Goal: Check status: Check status

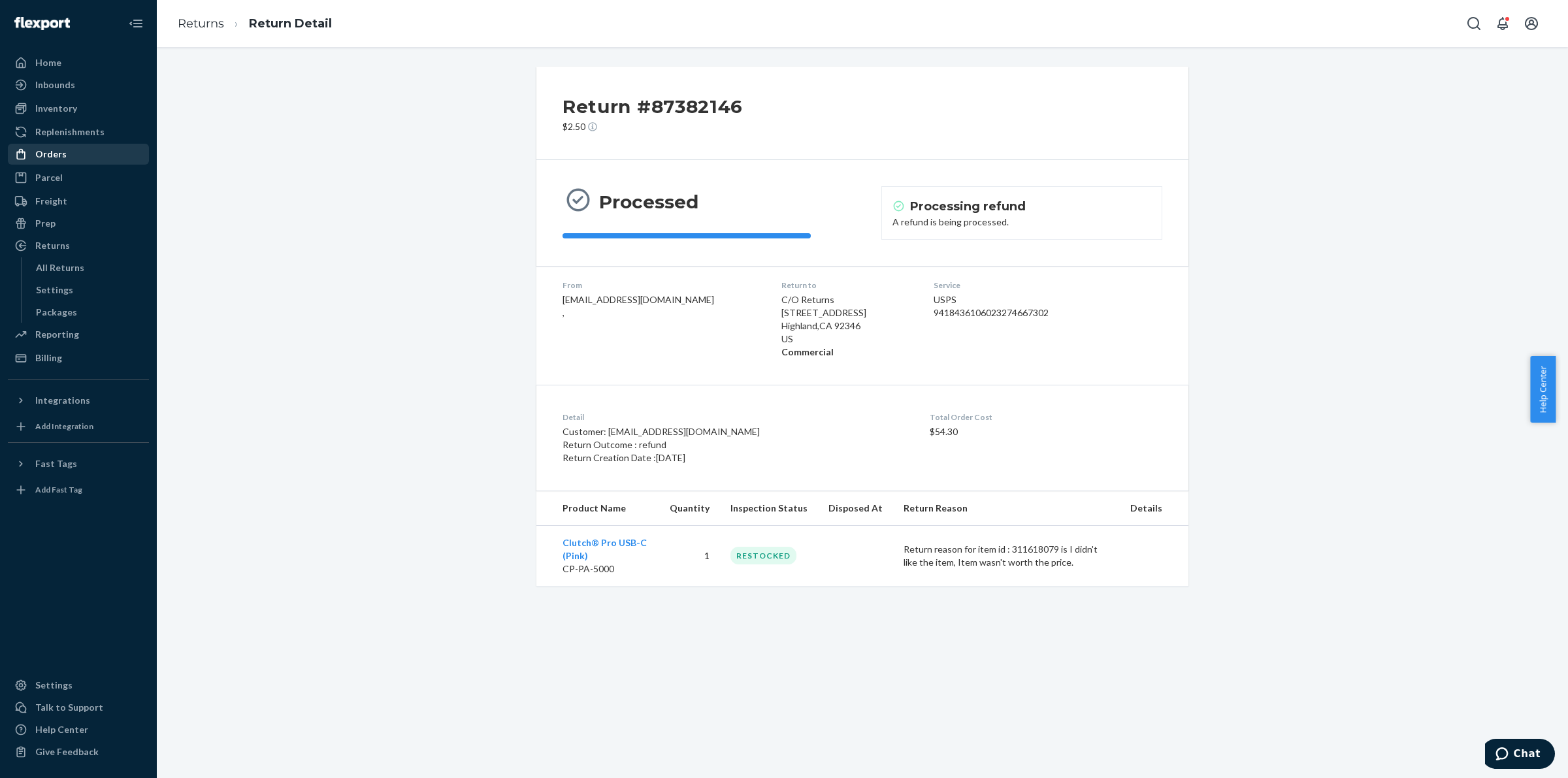
click at [41, 162] on div "Orders" at bounding box center [78, 154] width 138 height 18
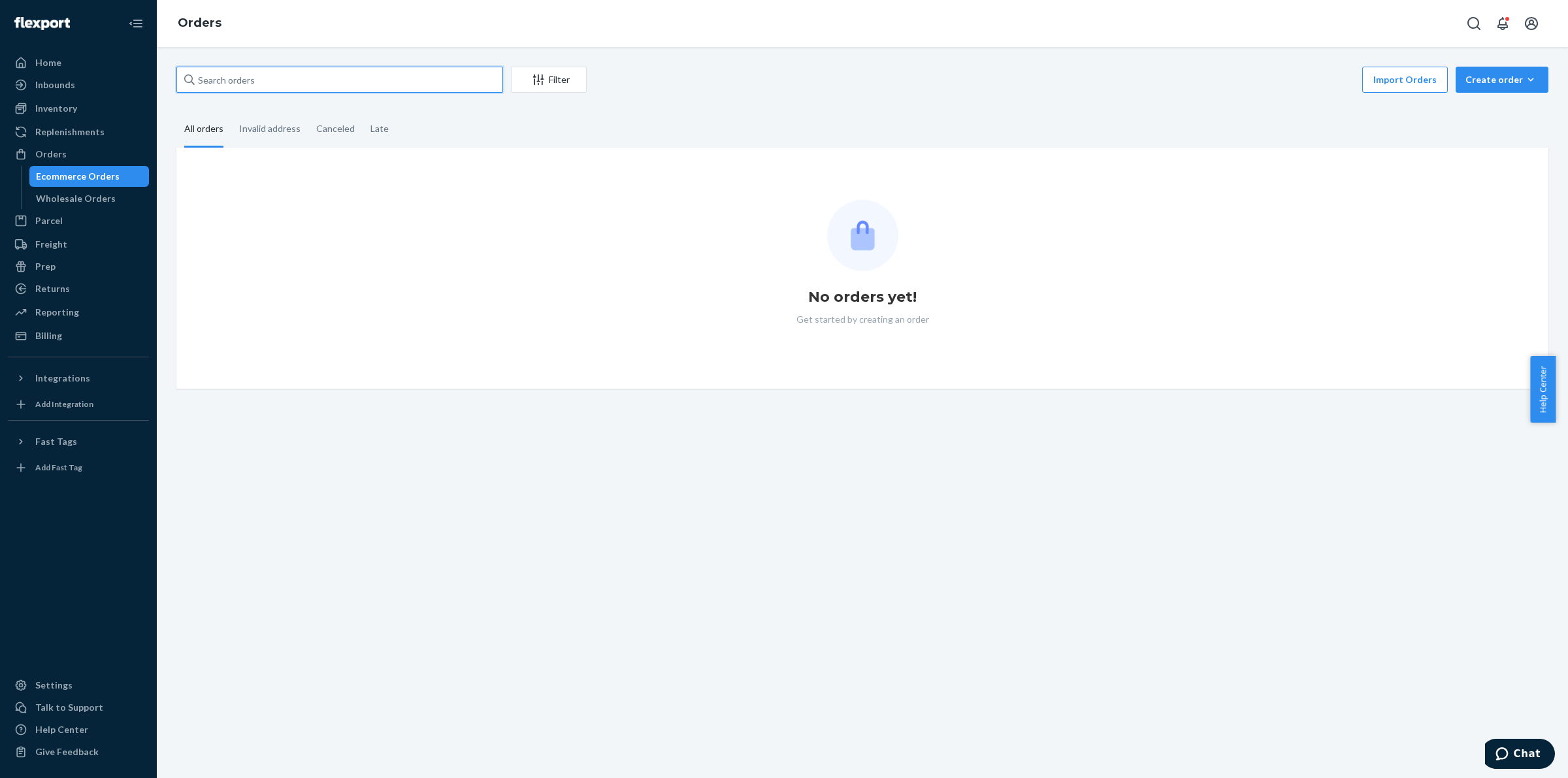
click at [369, 77] on input "text" at bounding box center [339, 80] width 326 height 26
paste input "[PERSON_NAME]"
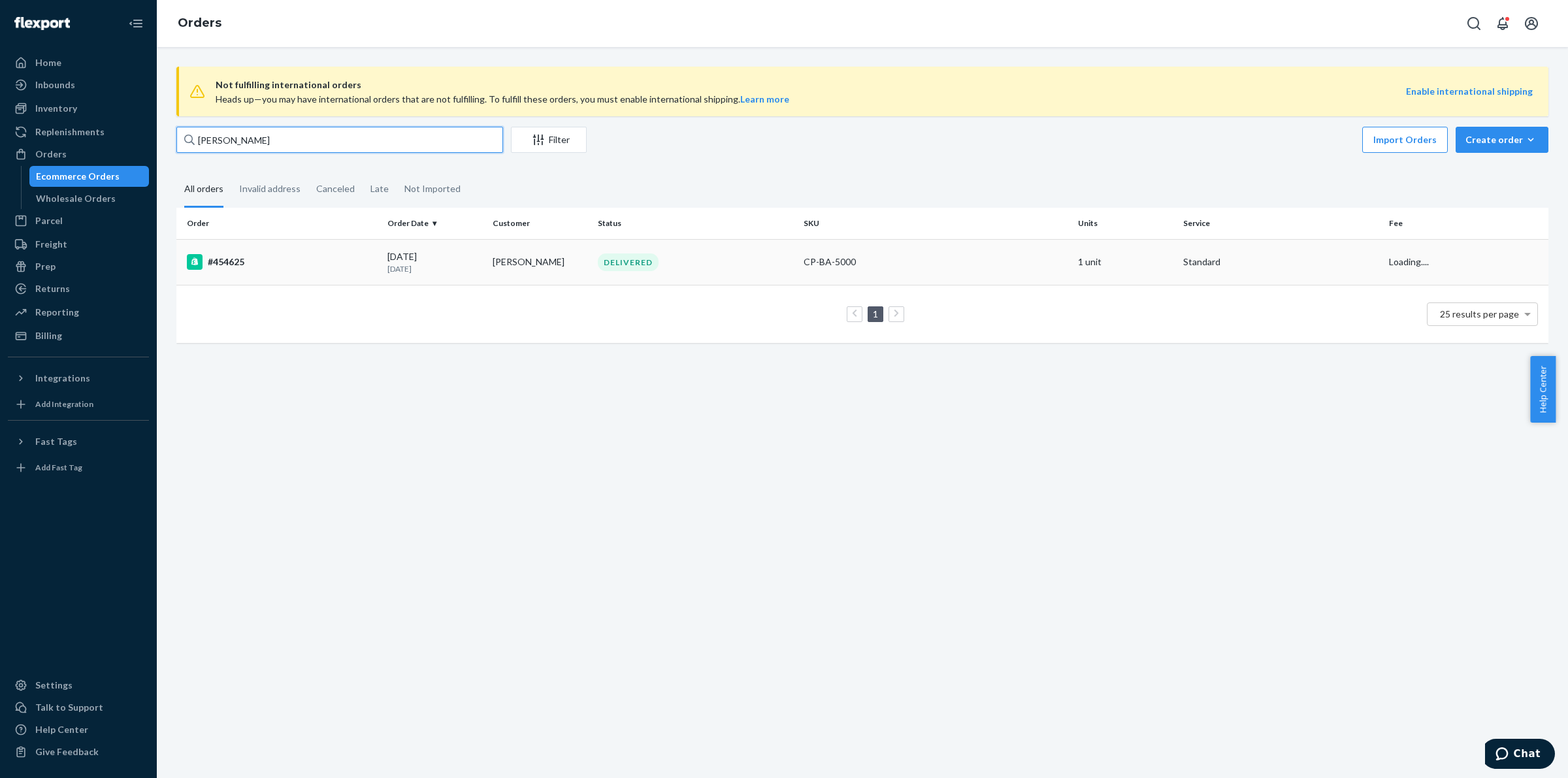
type input "[PERSON_NAME]"
click at [314, 260] on div "#454625" at bounding box center [281, 262] width 190 height 16
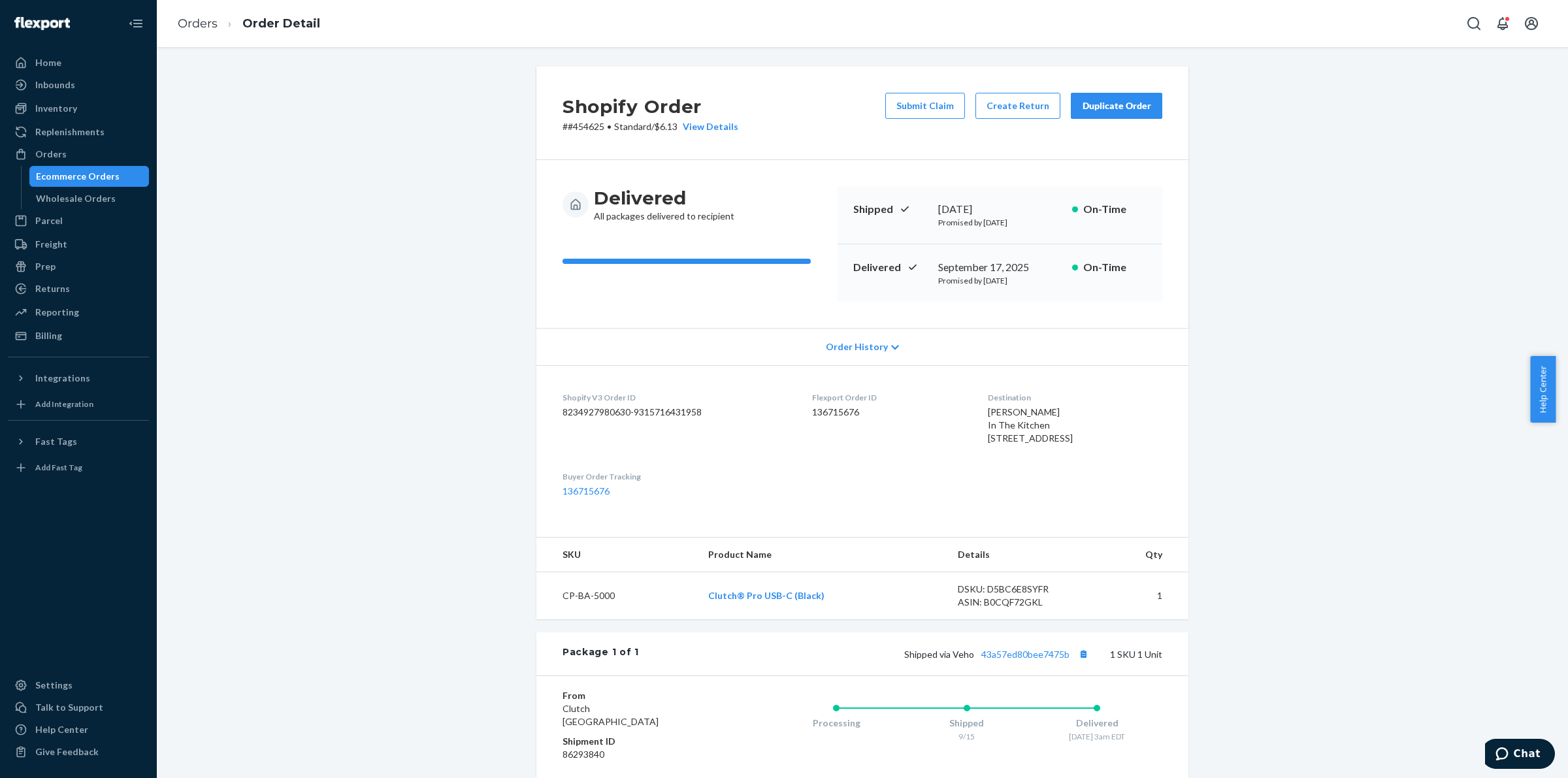
drag, startPoint x: 446, startPoint y: 350, endPoint x: 345, endPoint y: 269, distance: 129.5
click at [446, 350] on div "Shopify Order # #454625 • Standard / $6.13 View Details Submit Claim Create Ret…" at bounding box center [862, 497] width 1391 height 860
click at [591, 128] on p "# #454625 • Standard / $6.13 View Details" at bounding box center [650, 127] width 176 height 13
drag, startPoint x: 591, startPoint y: 128, endPoint x: 628, endPoint y: 106, distance: 43.0
click at [594, 128] on p "# #454625 • Standard / $6.13 View Details" at bounding box center [650, 127] width 176 height 13
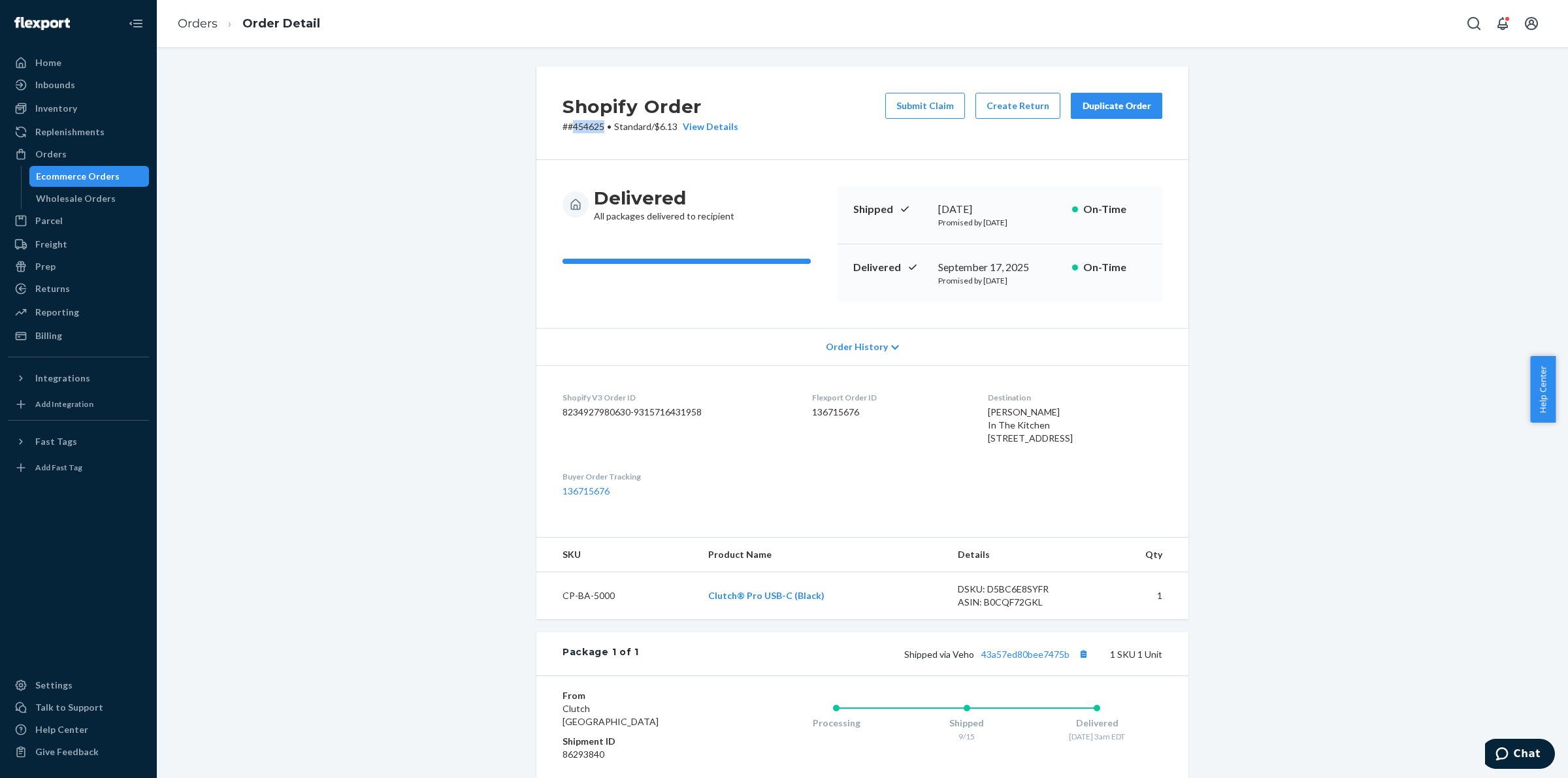
copy p "454625"
